Goal: Information Seeking & Learning: Understand process/instructions

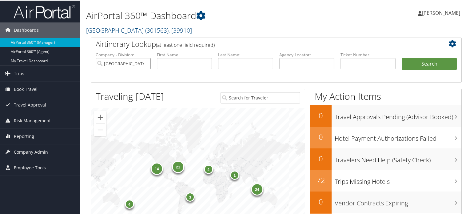
click at [145, 64] on input "[GEOGRAPHIC_DATA]" at bounding box center [123, 62] width 55 height 11
click at [145, 31] on span "( 301563 )" at bounding box center [156, 30] width 23 height 8
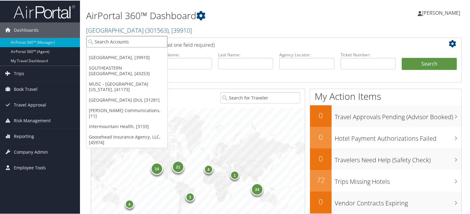
click at [116, 43] on input "search" at bounding box center [126, 40] width 81 height 11
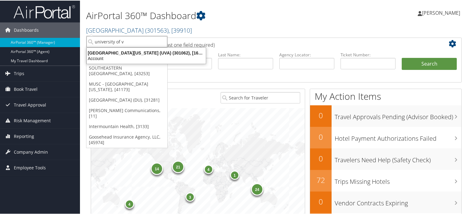
type input "university of vi"
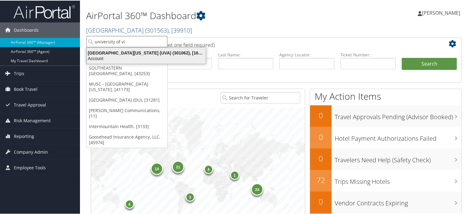
click at [118, 55] on div "Account" at bounding box center [146, 58] width 126 height 6
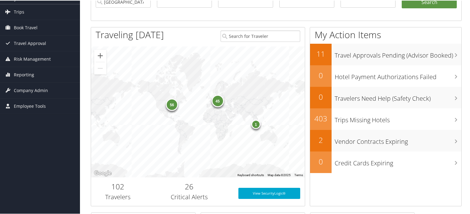
scroll to position [31, 0]
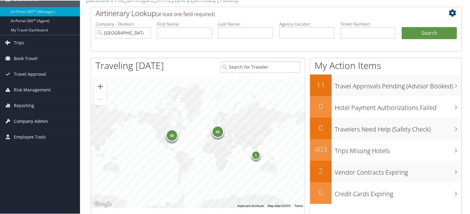
click at [44, 121] on span "Company Admin" at bounding box center [31, 120] width 34 height 15
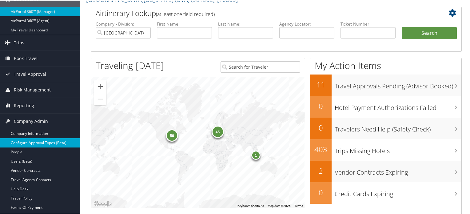
scroll to position [61, 0]
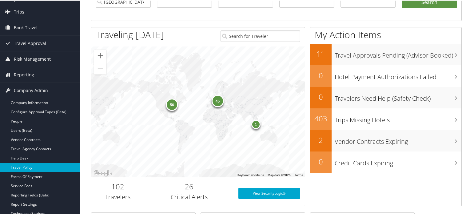
click at [26, 167] on link "Travel Policy" at bounding box center [40, 166] width 80 height 9
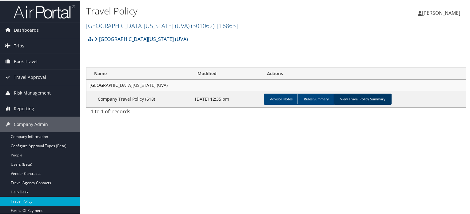
click at [351, 99] on link "View Travel Policy Summary" at bounding box center [363, 98] width 58 height 11
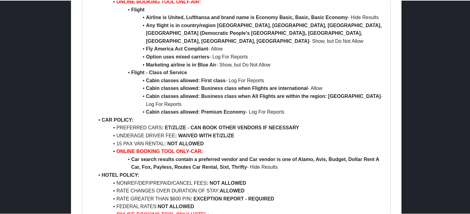
scroll to position [400, 0]
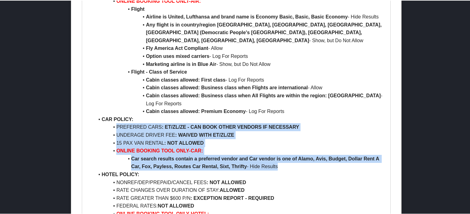
drag, startPoint x: 113, startPoint y: 87, endPoint x: 289, endPoint y: 128, distance: 180.7
click at [289, 128] on ul "AIR POLICY: PREFERRED AIRLINES: WN/DL/AA/UA NAME CHANGES: ALLOWED ON AA/UA AT N…" at bounding box center [236, 103] width 298 height 464
click at [238, 146] on li "ONLINE BOOKING TOOL ONLY-CAR:" at bounding box center [239, 150] width 291 height 8
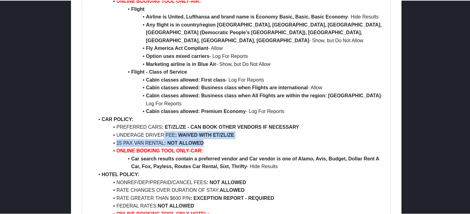
drag, startPoint x: 162, startPoint y: 98, endPoint x: 235, endPoint y: 101, distance: 72.6
click at [235, 101] on ul "AIR POLICY: PREFERRED AIRLINES: WN/DL/AA/UA NAME CHANGES: ALLOWED ON AA/UA AT N…" at bounding box center [236, 103] width 298 height 464
click at [221, 138] on li "15 PAX VAN RENTAL : NOT ALLOWED" at bounding box center [239, 142] width 291 height 8
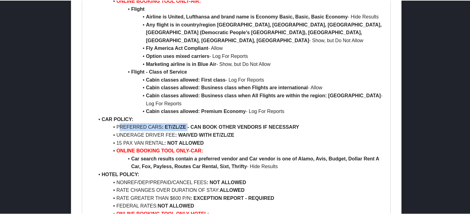
drag, startPoint x: 118, startPoint y: 85, endPoint x: 187, endPoint y: 84, distance: 68.9
click at [187, 122] on li "PREFERRED CARS : ET/ZL/ZE - CAN BOOK OTHER VENDORS IF NECESSARY" at bounding box center [239, 126] width 291 height 8
click at [177, 124] on strong "ET/ZL/ZE - CAN BOOK OTHER VENDORS IF NECESSARY" at bounding box center [232, 126] width 134 height 5
click at [176, 124] on strong "ET/ZL/ZE - CAN BOOK OTHER VENDORS IF NECESSARY" at bounding box center [232, 126] width 134 height 5
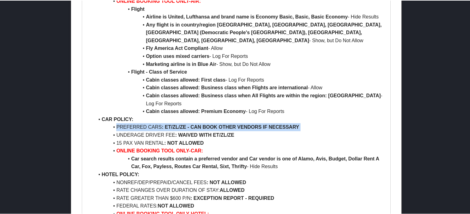
click at [176, 124] on strong "ET/ZL/ZE - CAN BOOK OTHER VENDORS IF NECESSARY" at bounding box center [232, 126] width 134 height 5
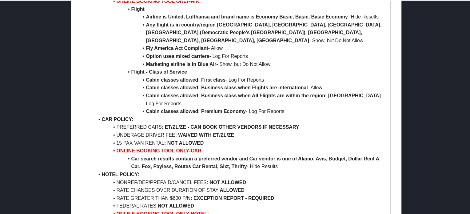
click at [193, 132] on strong ": WAIVED WITH ET/ZL/ZE" at bounding box center [204, 134] width 59 height 5
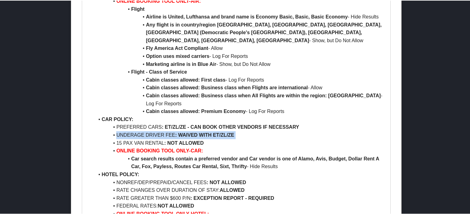
click at [193, 132] on strong ": WAIVED WITH ET/ZL/ZE" at bounding box center [204, 134] width 59 height 5
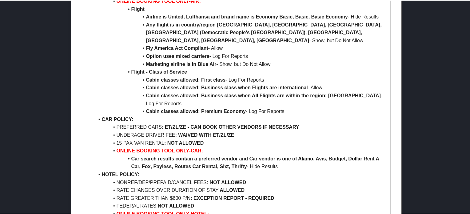
click at [176, 124] on strong "ET/ZL/ZE - CAN BOOK OTHER VENDORS IF NECESSARY" at bounding box center [232, 126] width 134 height 5
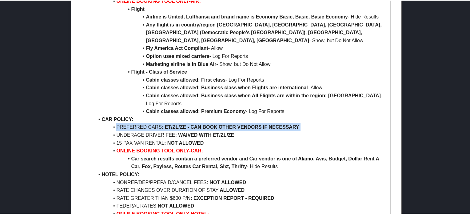
click at [176, 124] on strong "ET/ZL/ZE - CAN BOOK OTHER VENDORS IF NECESSARY" at bounding box center [232, 126] width 134 height 5
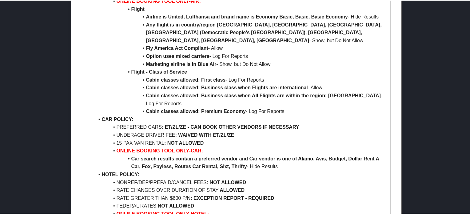
click at [181, 132] on strong ": WAIVED WITH ET/ZL/ZE" at bounding box center [204, 134] width 59 height 5
drag, startPoint x: 190, startPoint y: 87, endPoint x: 300, endPoint y: 85, distance: 110.1
click at [300, 122] on li "PREFERRED CARS : ET/ZL/ZE - CAN BOOK OTHER VENDORS IF NECESSARY" at bounding box center [239, 126] width 291 height 8
click at [175, 122] on li "PREFERRED CARS : ET/ZL/ZE - CAN BOOK OTHER VENDORS IF NECESSARY" at bounding box center [239, 126] width 291 height 8
drag, startPoint x: 185, startPoint y: 86, endPoint x: 118, endPoint y: 87, distance: 67.0
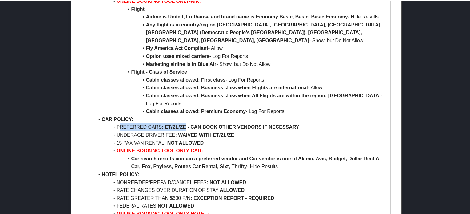
click at [118, 122] on li "PREFERRED CARS : ET/ZL/ZE - CAN BOOK OTHER VENDORS IF NECESSARY" at bounding box center [239, 126] width 291 height 8
click at [244, 124] on strong "ET/ZL/ZE - CAN BOOK OTHER VENDORS IF NECESSARY" at bounding box center [232, 126] width 134 height 5
drag, startPoint x: 152, startPoint y: 87, endPoint x: 187, endPoint y: 84, distance: 34.6
click at [187, 122] on li "PREFERRED CARS : ET/ZL/ZE - CAN BOOK OTHER VENDORS IF NECESSARY" at bounding box center [239, 126] width 291 height 8
